Goal: Transaction & Acquisition: Purchase product/service

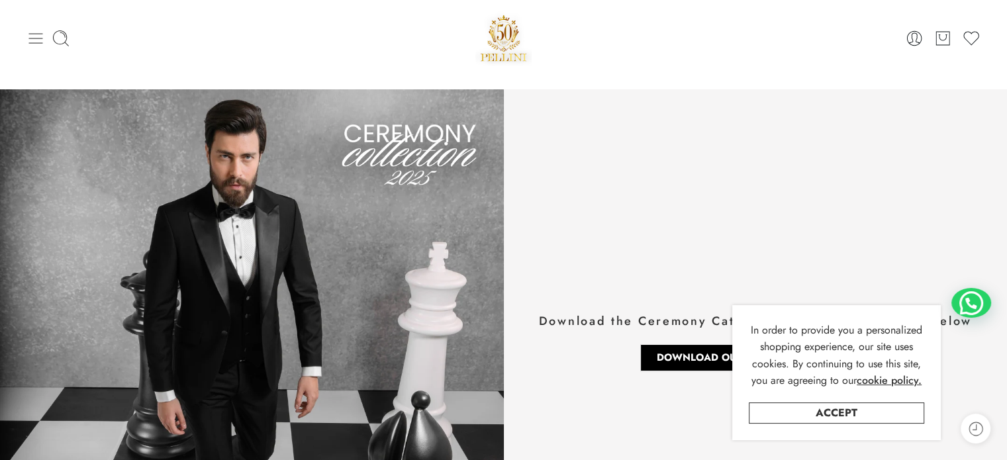
click at [40, 44] on icon at bounding box center [35, 38] width 19 height 19
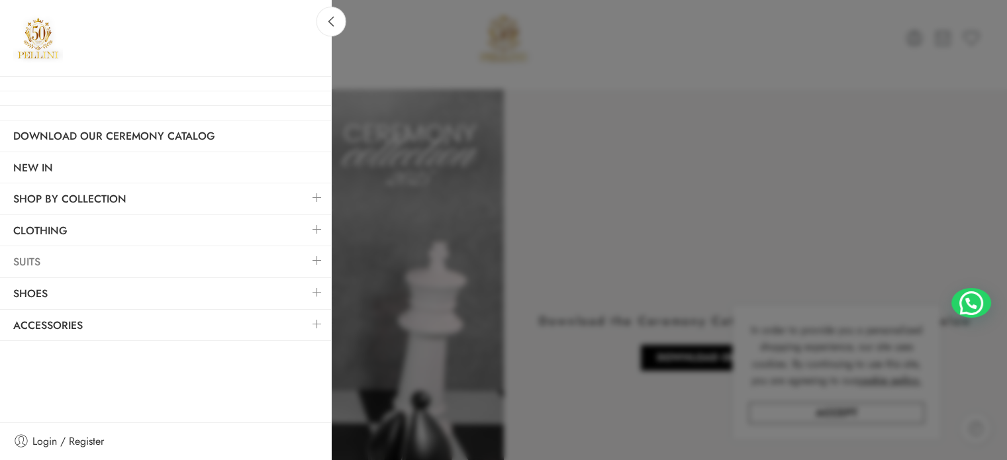
click at [83, 258] on link "Suits" at bounding box center [165, 262] width 331 height 30
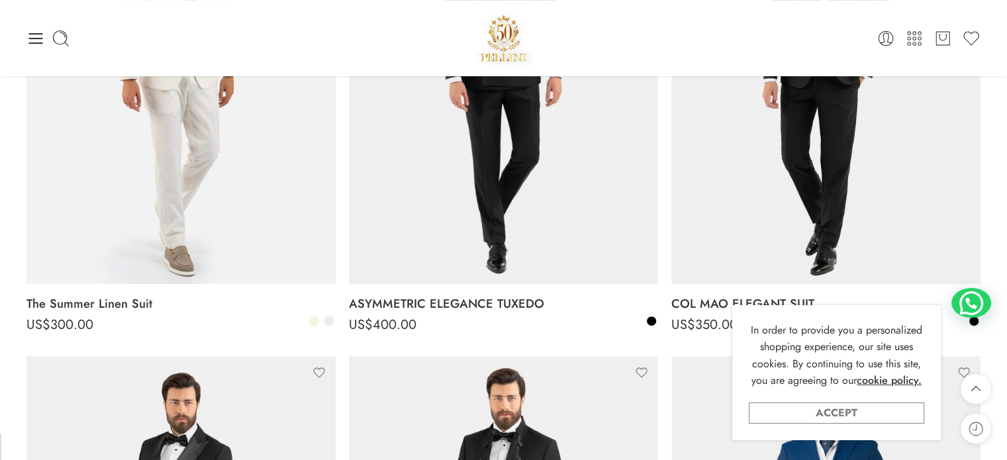
click at [790, 412] on link "Accept" at bounding box center [836, 413] width 175 height 21
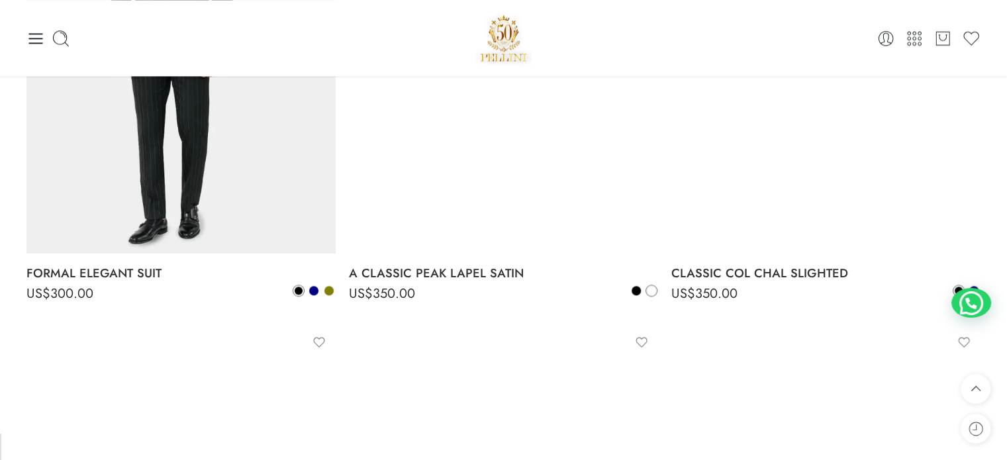
scroll to position [1360, 0]
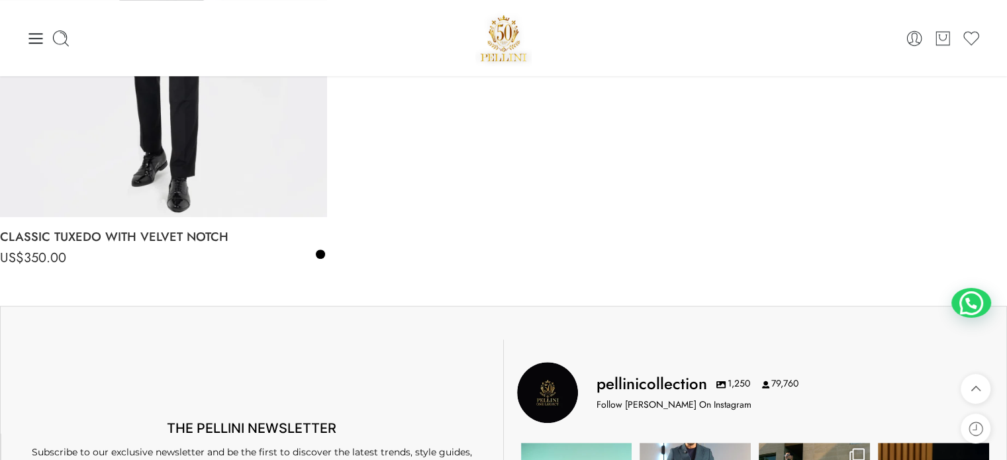
scroll to position [872, 0]
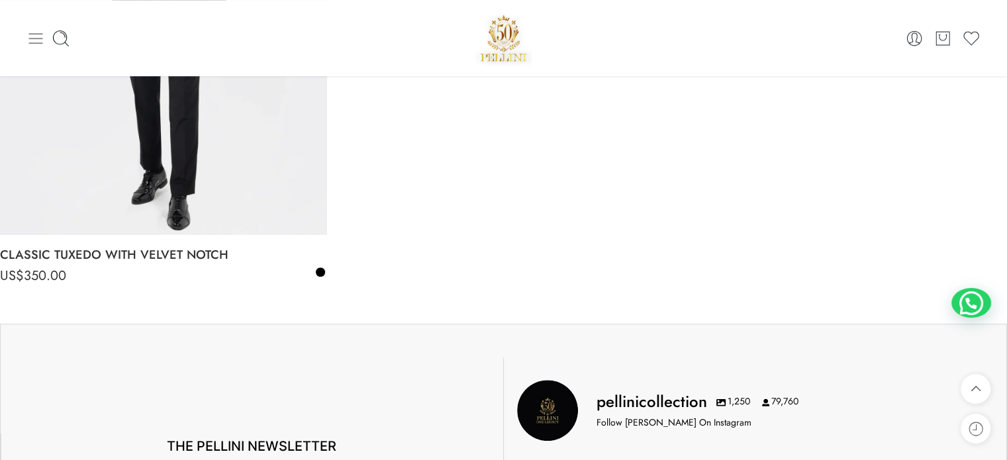
click at [39, 39] on icon at bounding box center [35, 38] width 19 height 19
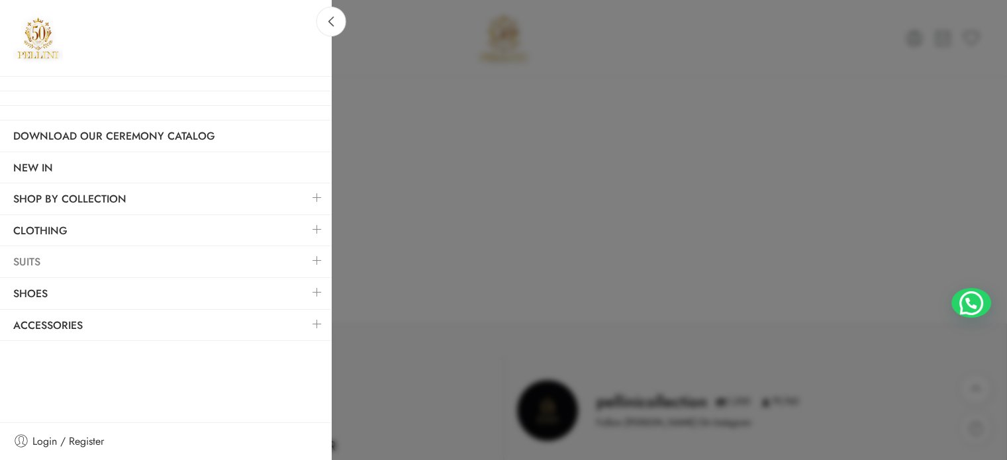
click at [60, 258] on link "Suits" at bounding box center [165, 262] width 331 height 30
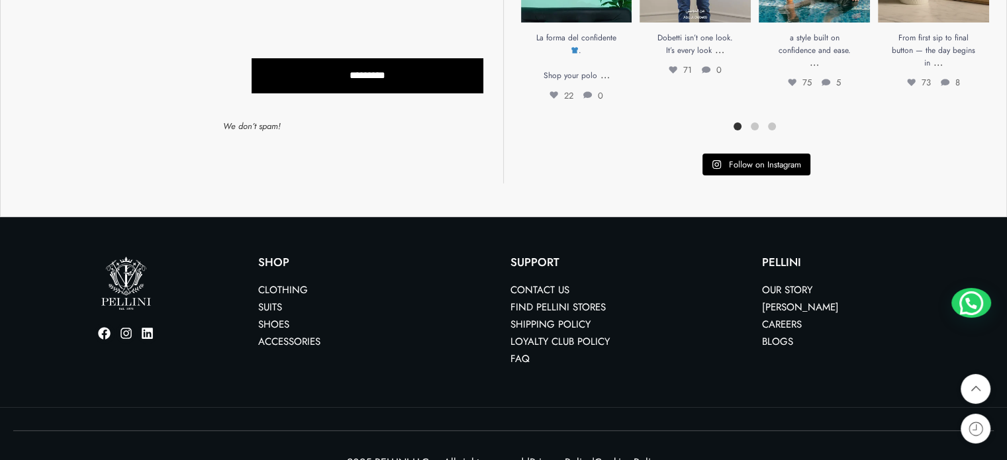
scroll to position [5318, 0]
